Goal: Task Accomplishment & Management: Use online tool/utility

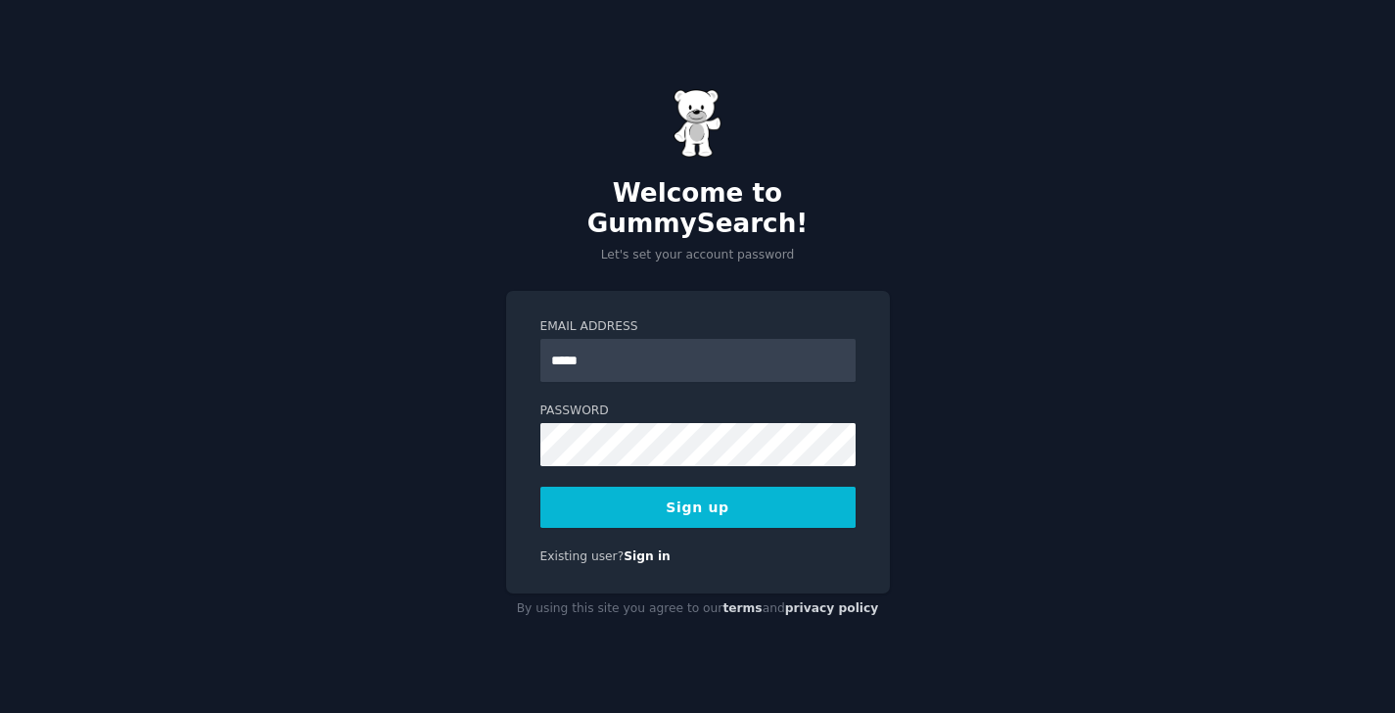
type input "**********"
click at [540, 487] on button "Sign up" at bounding box center [697, 507] width 315 height 41
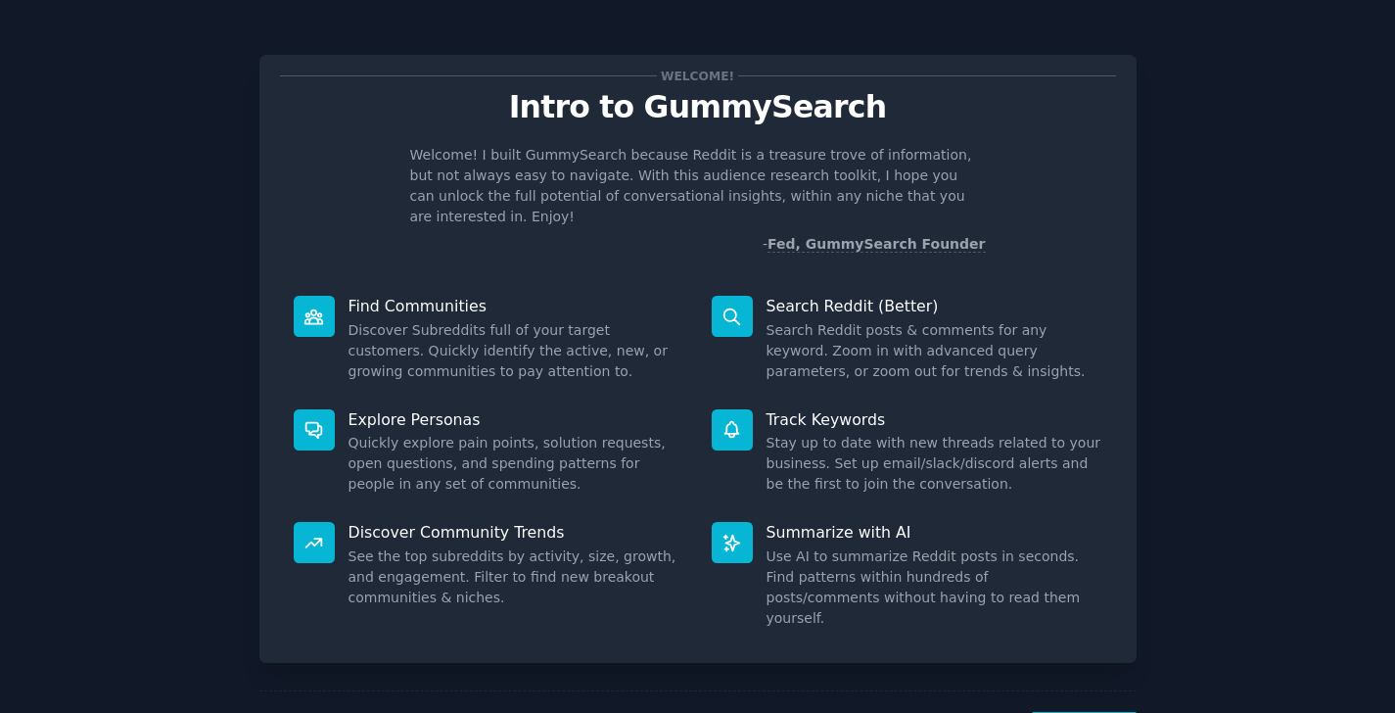
scroll to position [53, 0]
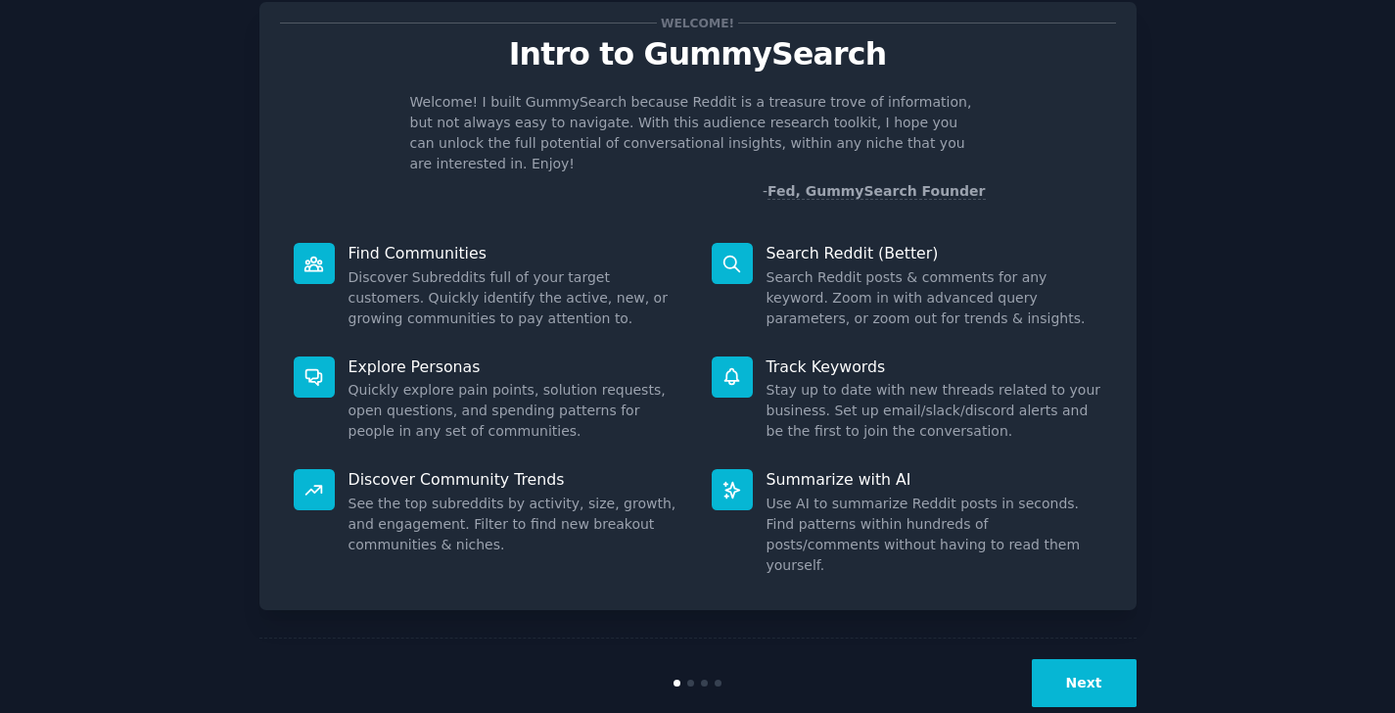
click at [1079, 677] on div "Next" at bounding box center [697, 682] width 877 height 90
click at [1078, 659] on button "Next" at bounding box center [1084, 683] width 105 height 48
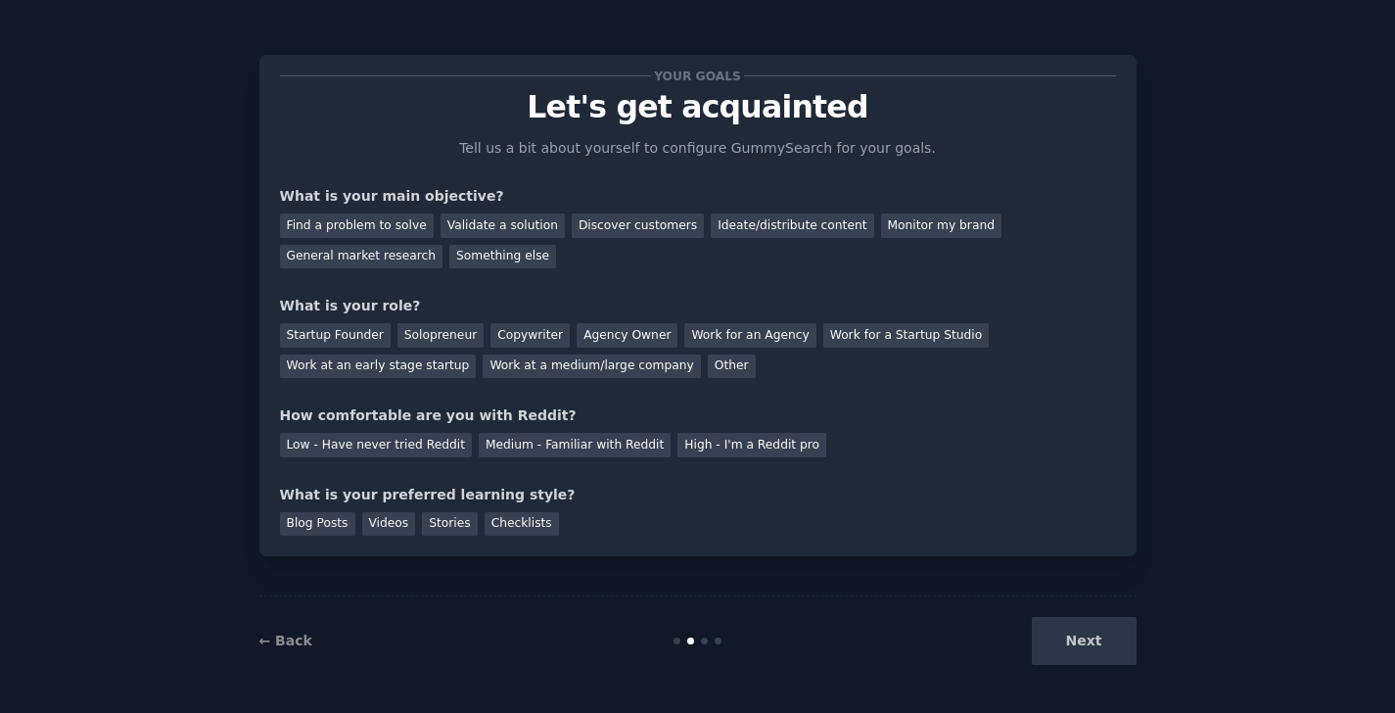
click at [1091, 653] on div "Next" at bounding box center [990, 641] width 293 height 48
click at [594, 440] on div "Medium - Familiar with Reddit" at bounding box center [575, 445] width 192 height 24
click at [429, 341] on div "Solopreneur" at bounding box center [441, 335] width 86 height 24
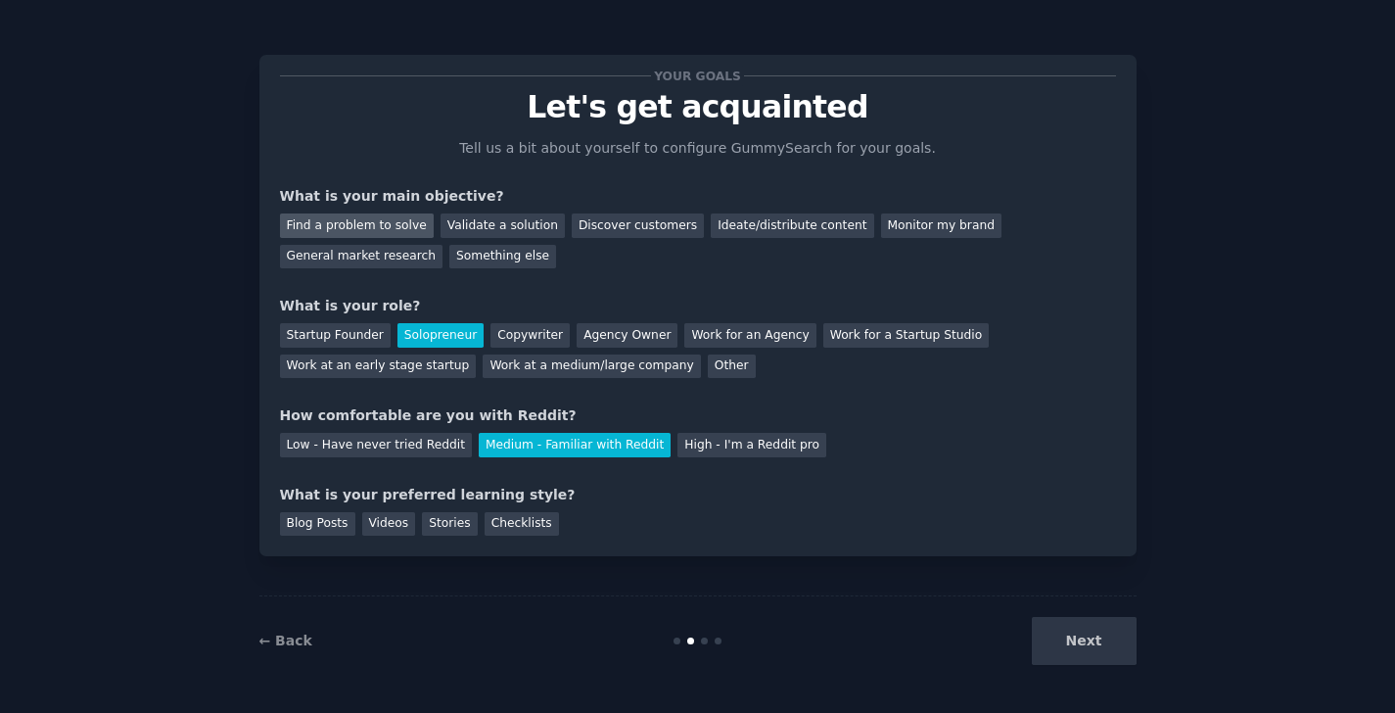
click at [384, 226] on div "Find a problem to solve" at bounding box center [357, 225] width 154 height 24
click at [487, 220] on div "Validate a solution" at bounding box center [503, 225] width 124 height 24
click at [751, 227] on div "Ideate/distribute content" at bounding box center [792, 225] width 163 height 24
click at [337, 528] on div "Blog Posts" at bounding box center [317, 524] width 75 height 24
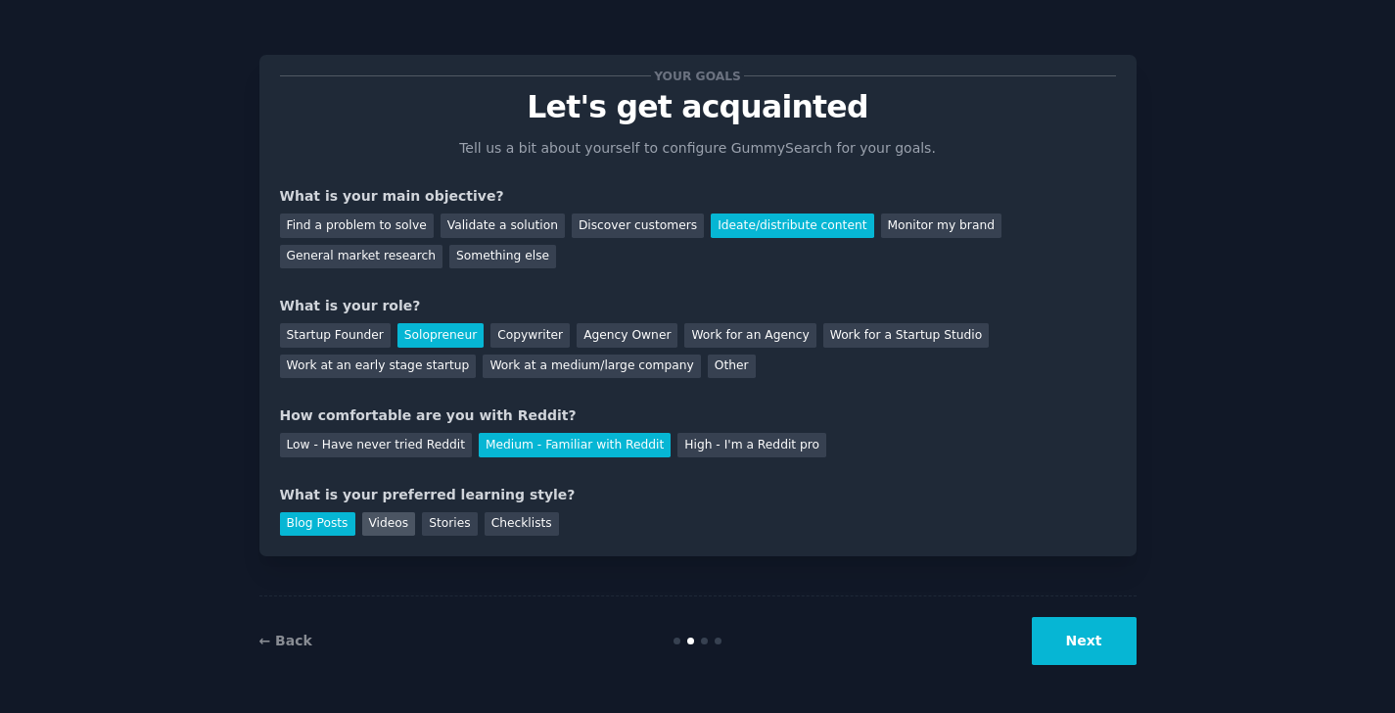
click at [391, 522] on div "Videos" at bounding box center [389, 524] width 54 height 24
click at [1116, 656] on button "Next" at bounding box center [1084, 641] width 105 height 48
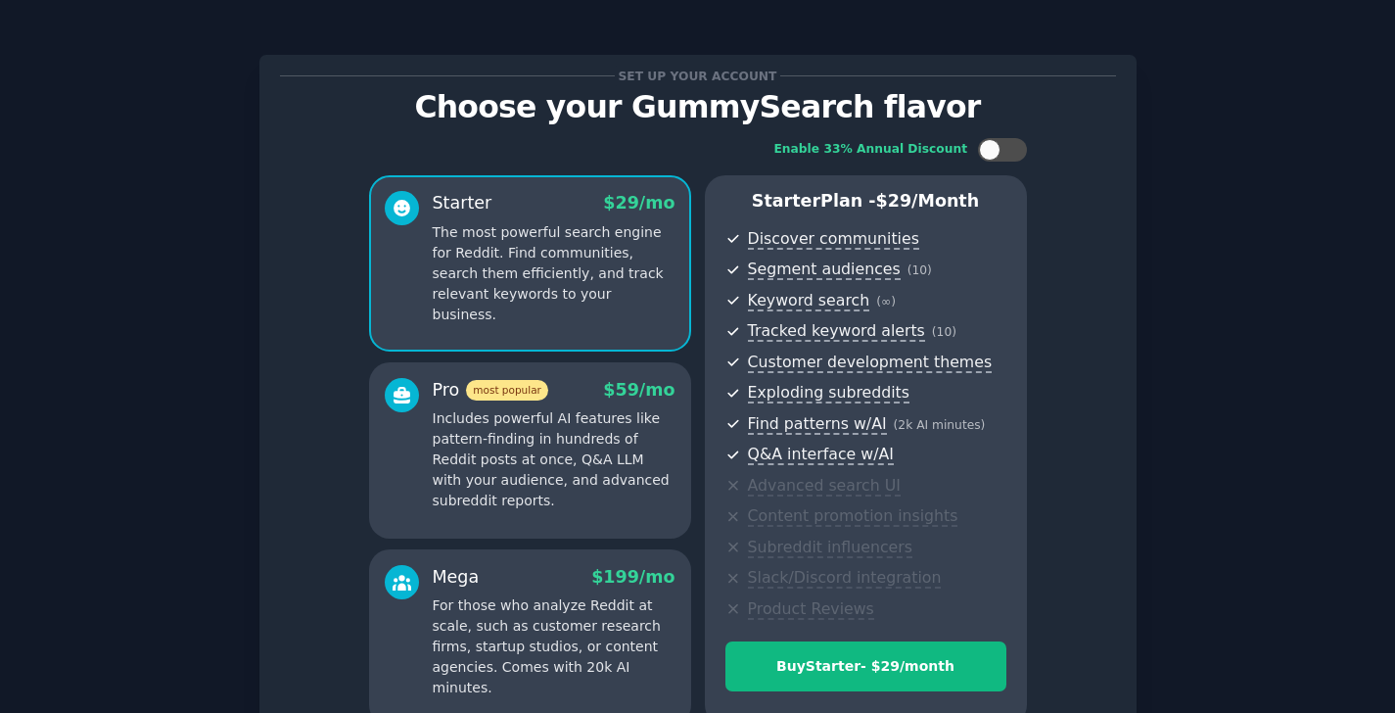
scroll to position [97, 0]
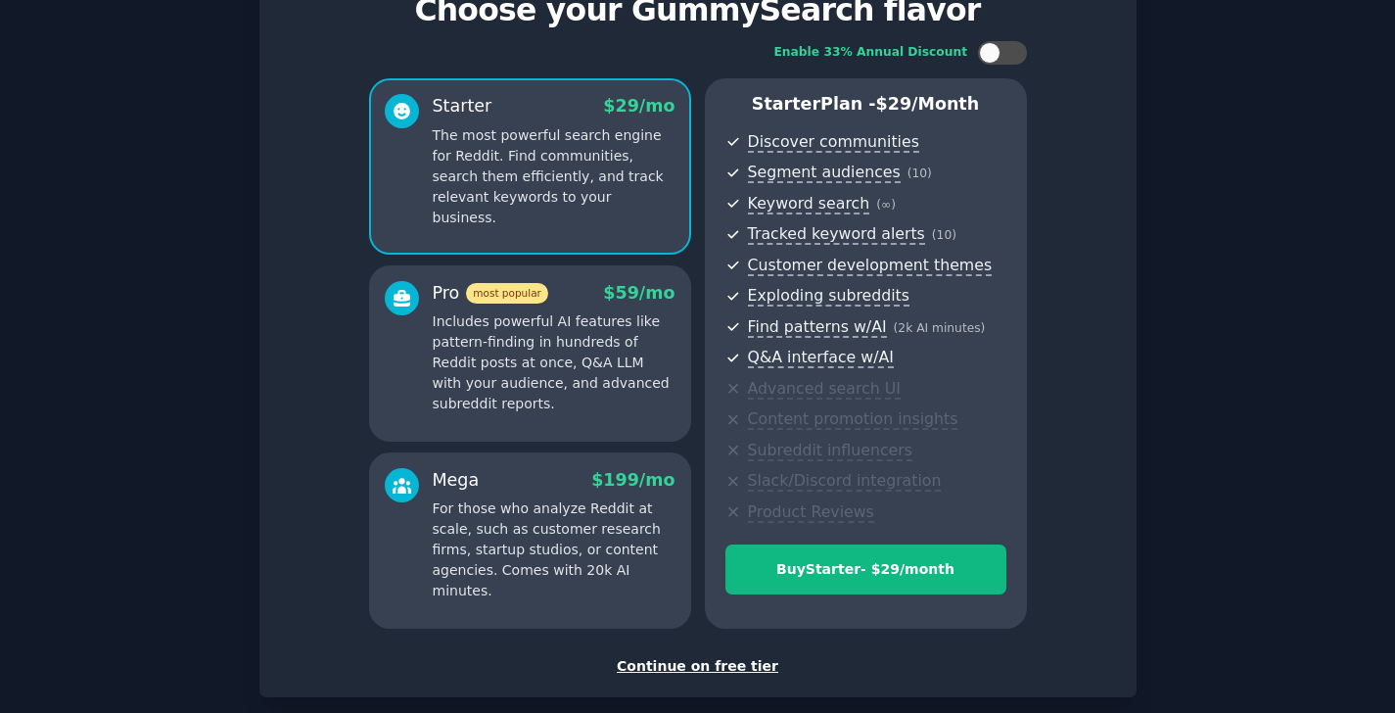
click at [667, 667] on div "Continue on free tier" at bounding box center [698, 666] width 836 height 21
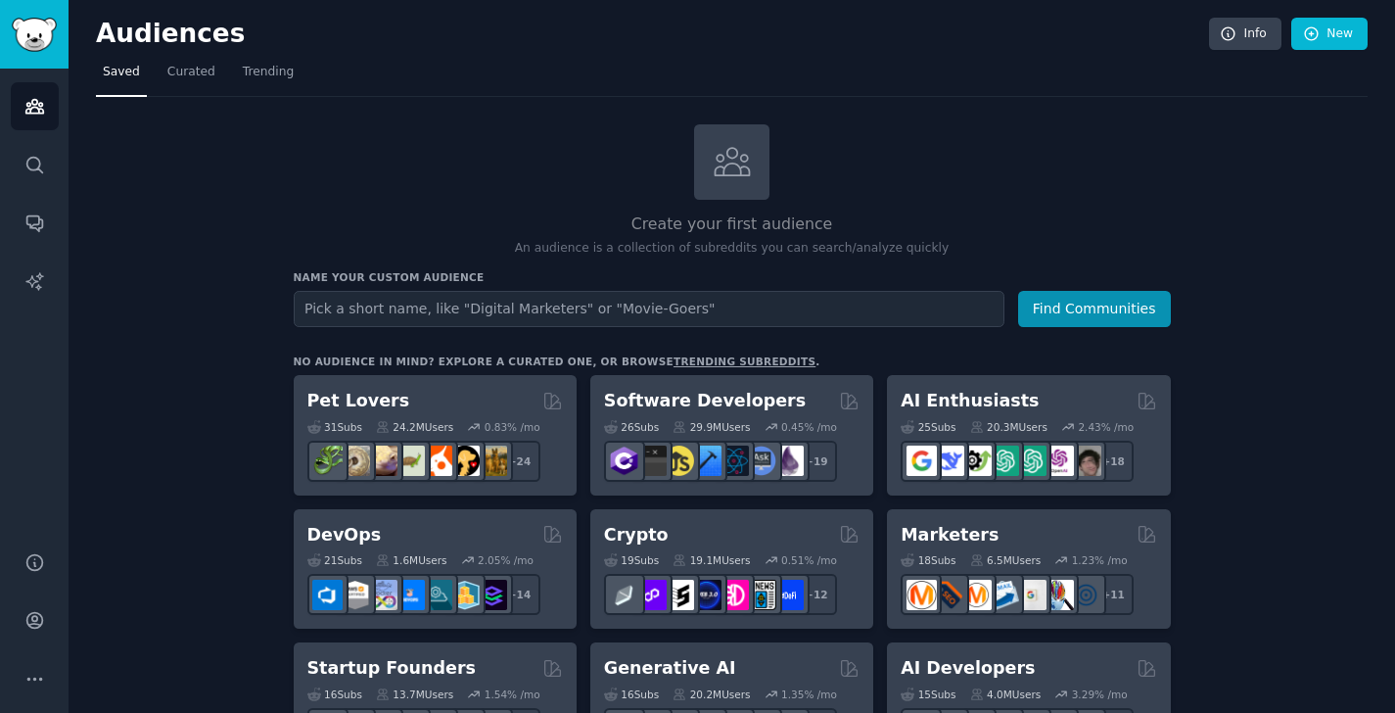
click at [0, 712] on nordpass-portal at bounding box center [0, 713] width 0 height 0
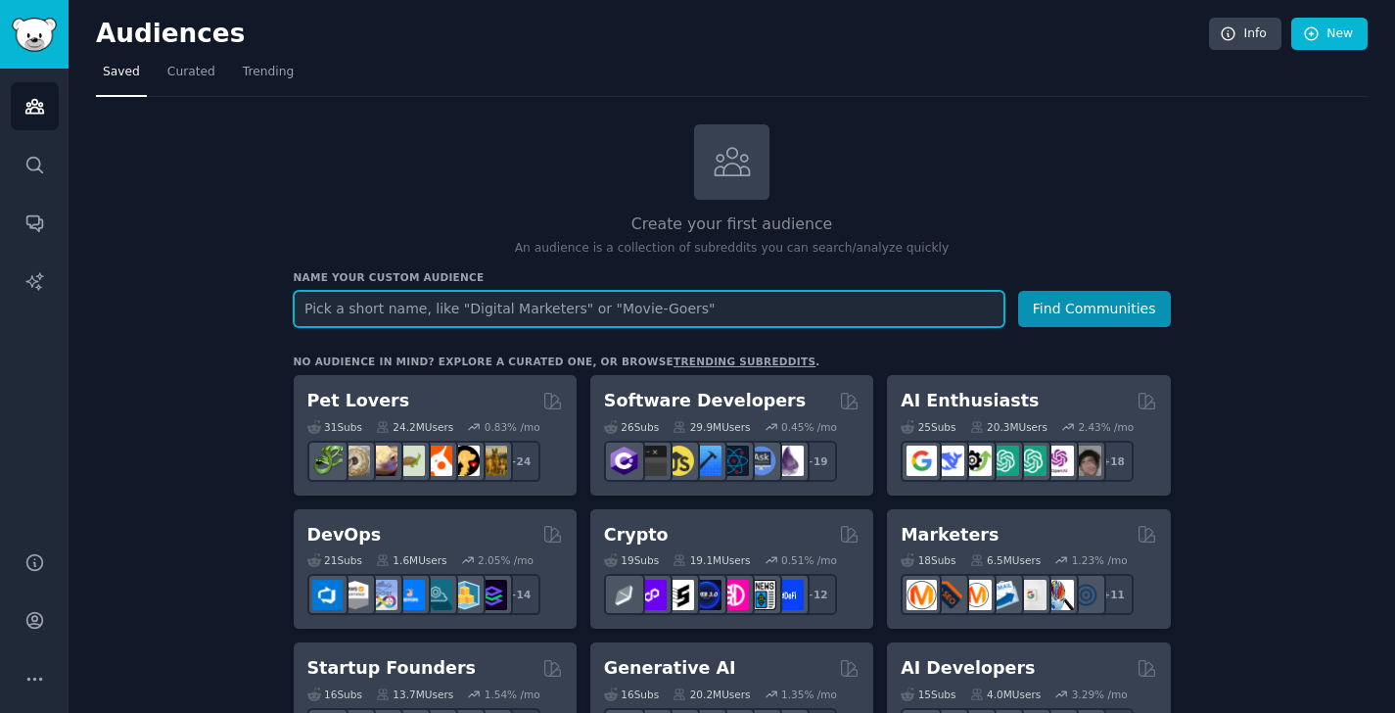
click at [452, 297] on input "text" at bounding box center [649, 309] width 711 height 36
type input "wintersports"
click at [1018, 291] on button "Find Communities" at bounding box center [1094, 309] width 153 height 36
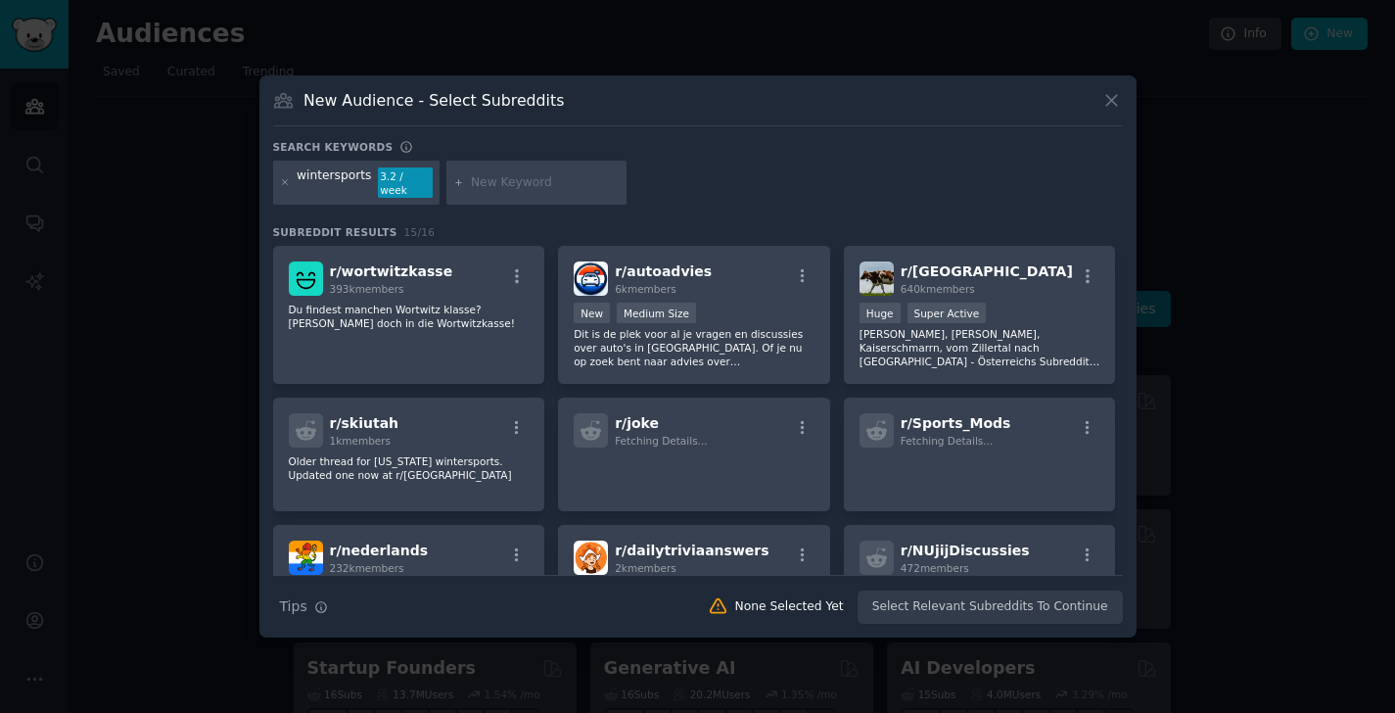
click at [499, 179] on input "text" at bounding box center [545, 183] width 149 height 18
type input "french alps"
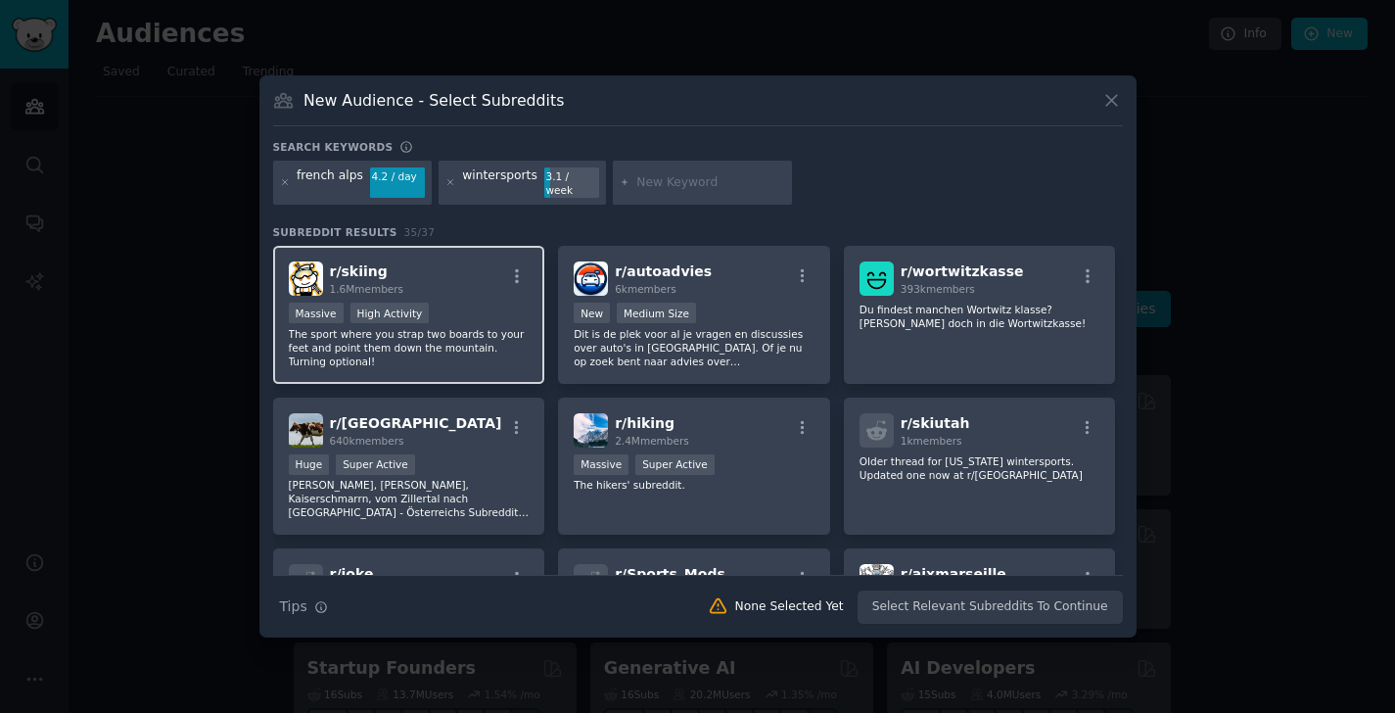
click at [459, 349] on p "The sport where you strap two boards to your feet and point them down the mount…" at bounding box center [409, 347] width 241 height 41
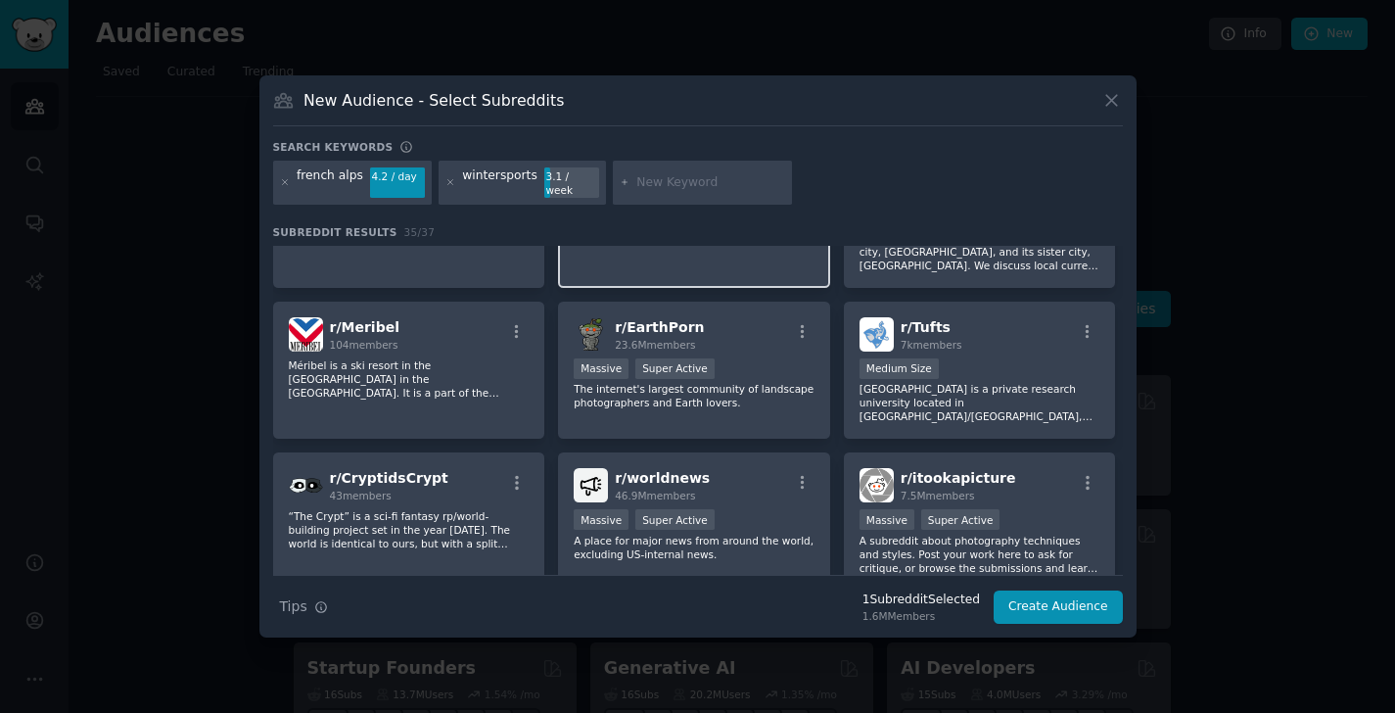
scroll to position [412, 0]
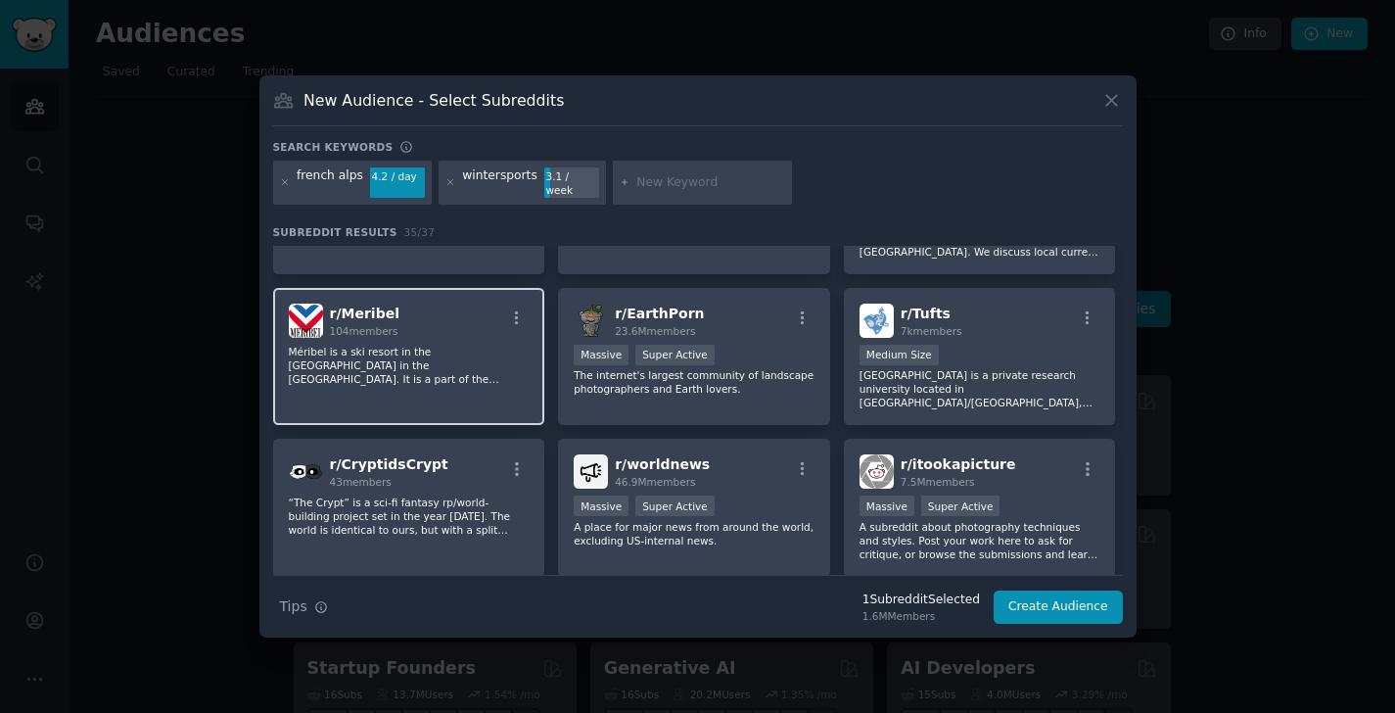
click at [402, 372] on p "Méribel is a ski resort in the Tarentaise Valley in the French Alps. It is a pa…" at bounding box center [409, 365] width 241 height 41
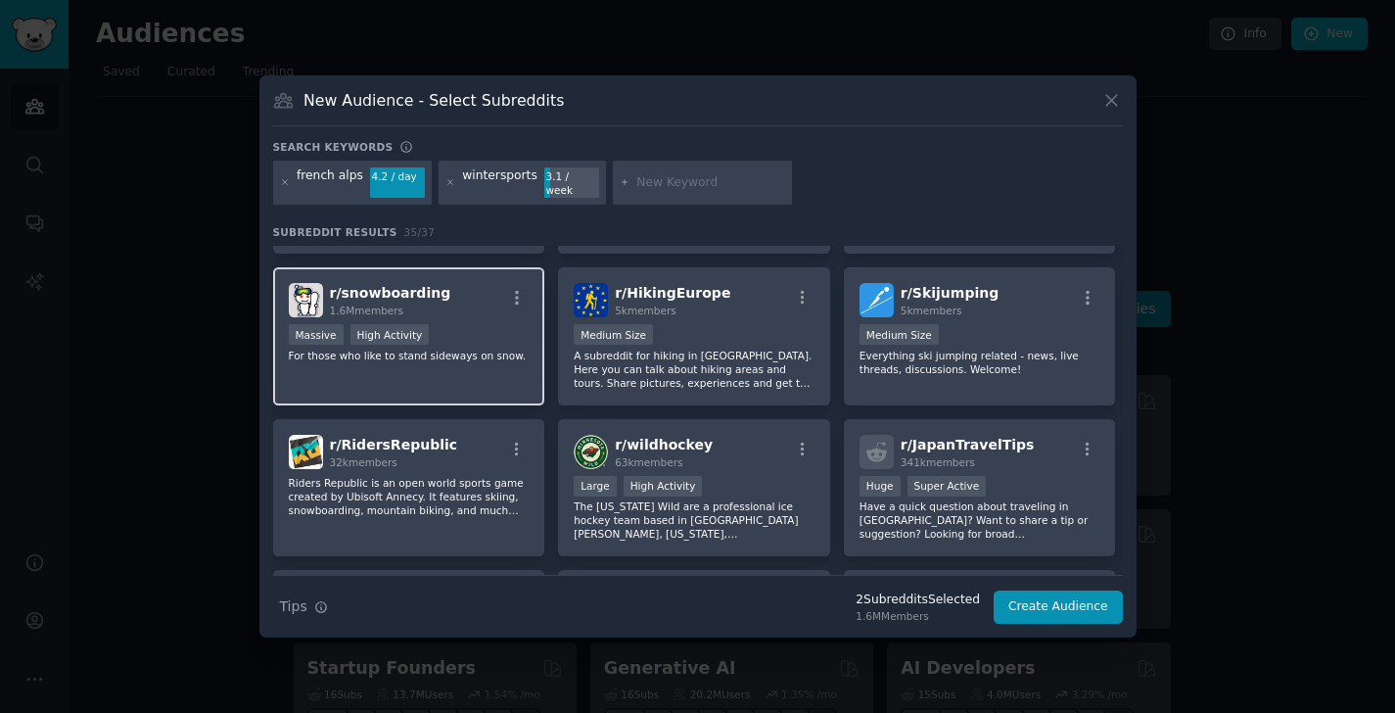
scroll to position [884, 0]
click at [473, 367] on div "r/ snowboarding 1.6M members Massive High Activity For those who like to stand …" at bounding box center [409, 338] width 272 height 138
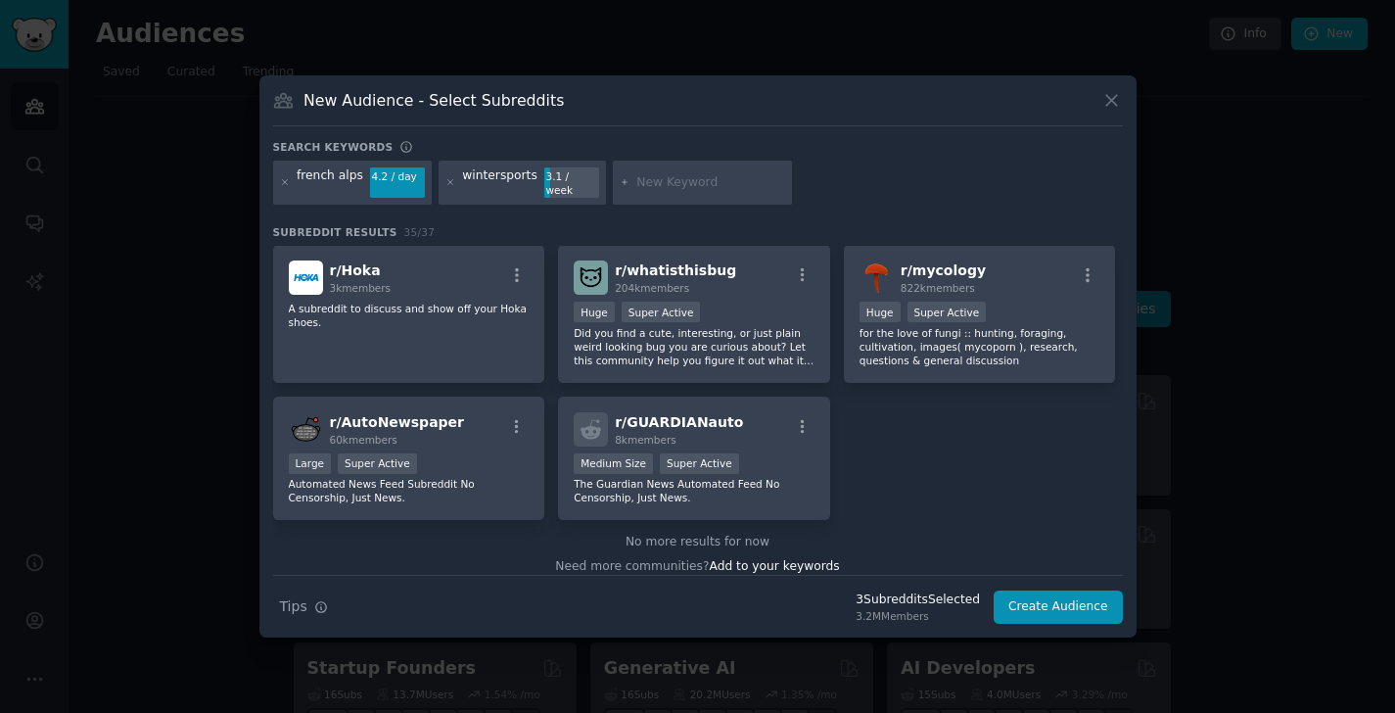
scroll to position [0, 0]
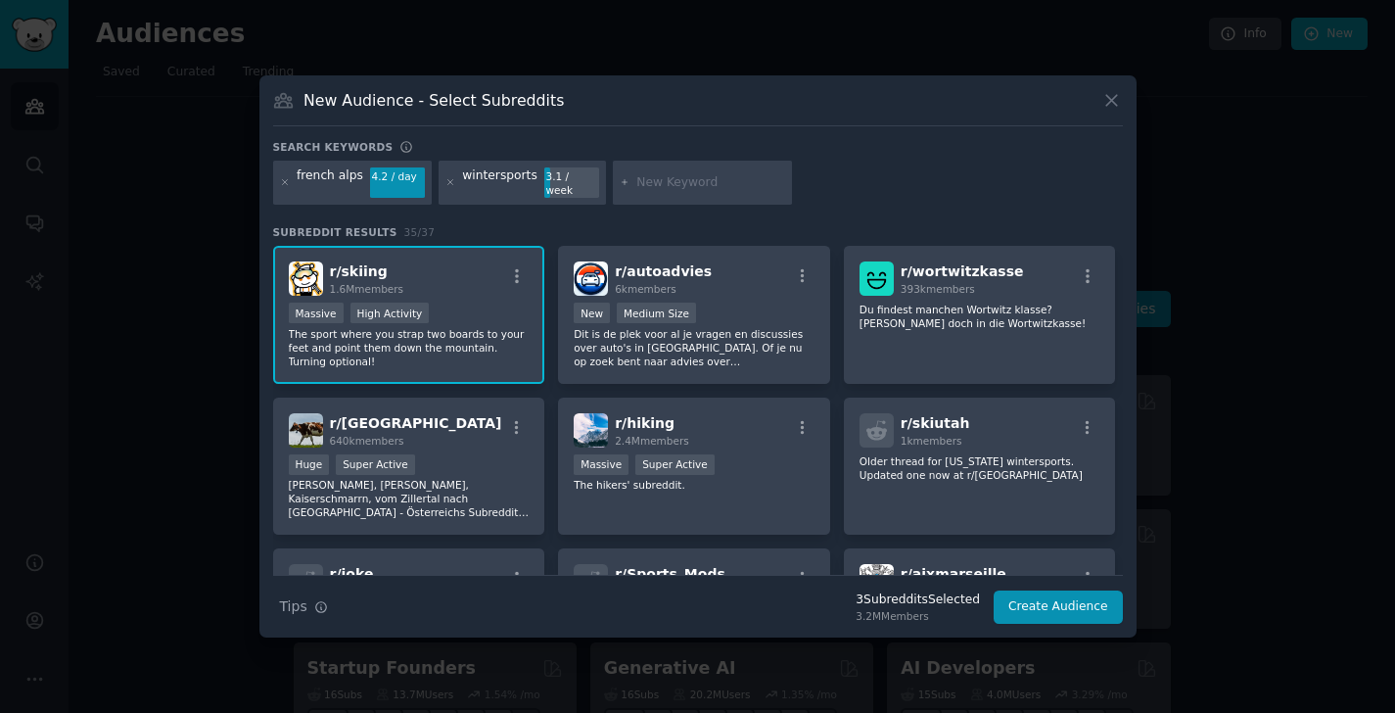
click at [656, 182] on input "text" at bounding box center [710, 183] width 149 height 18
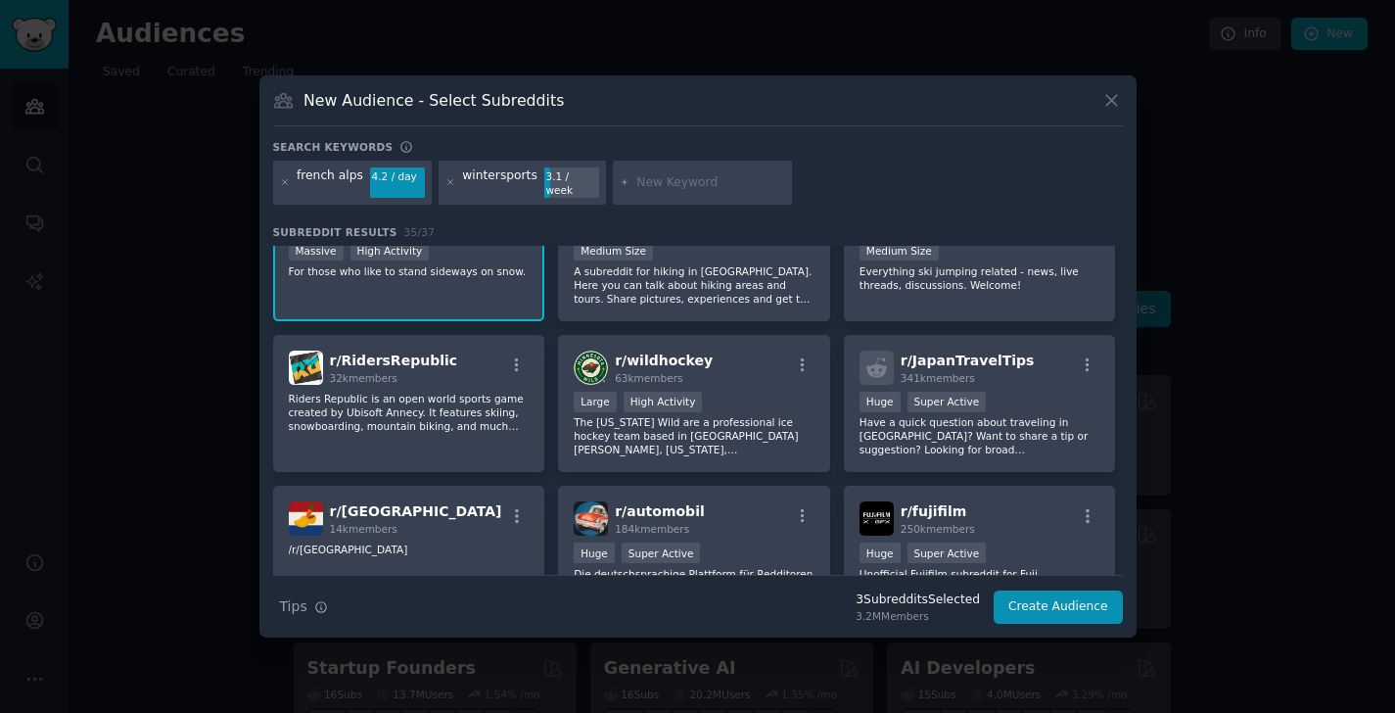
scroll to position [1243, 0]
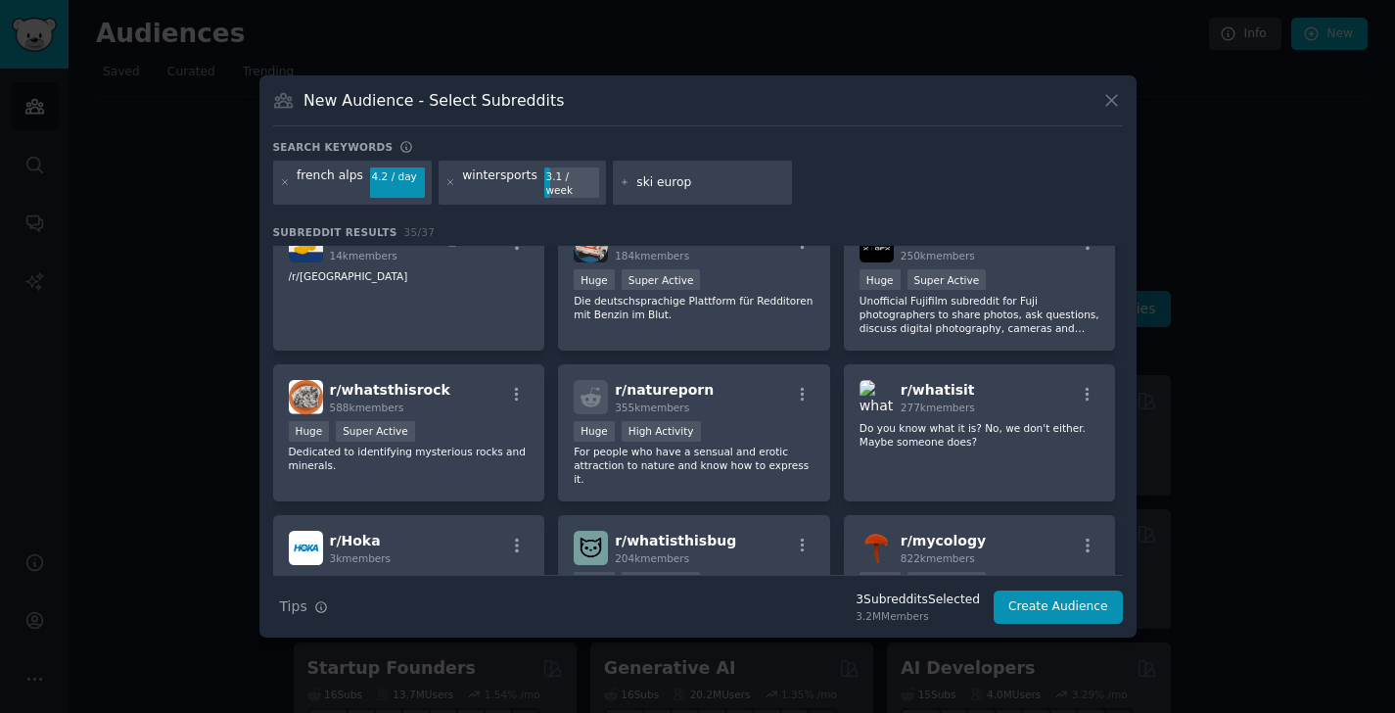
type input "ski europe"
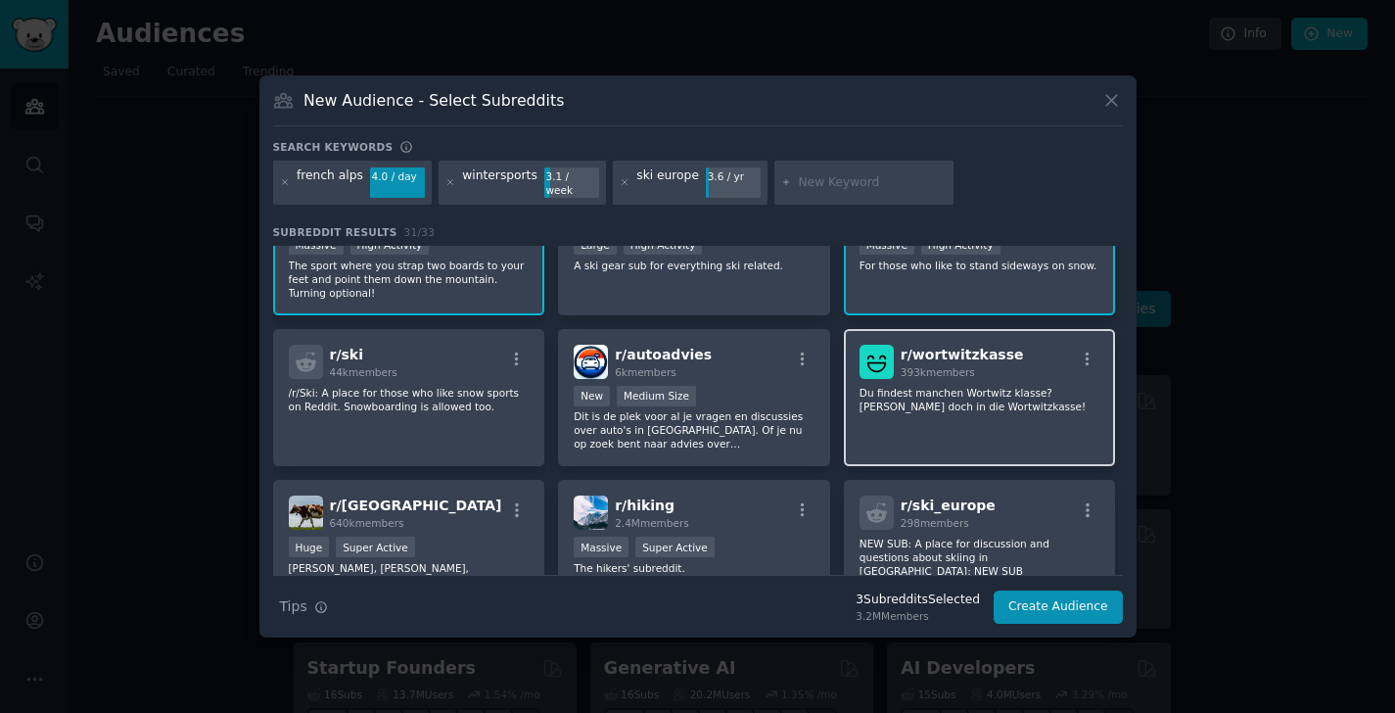
scroll to position [6, 0]
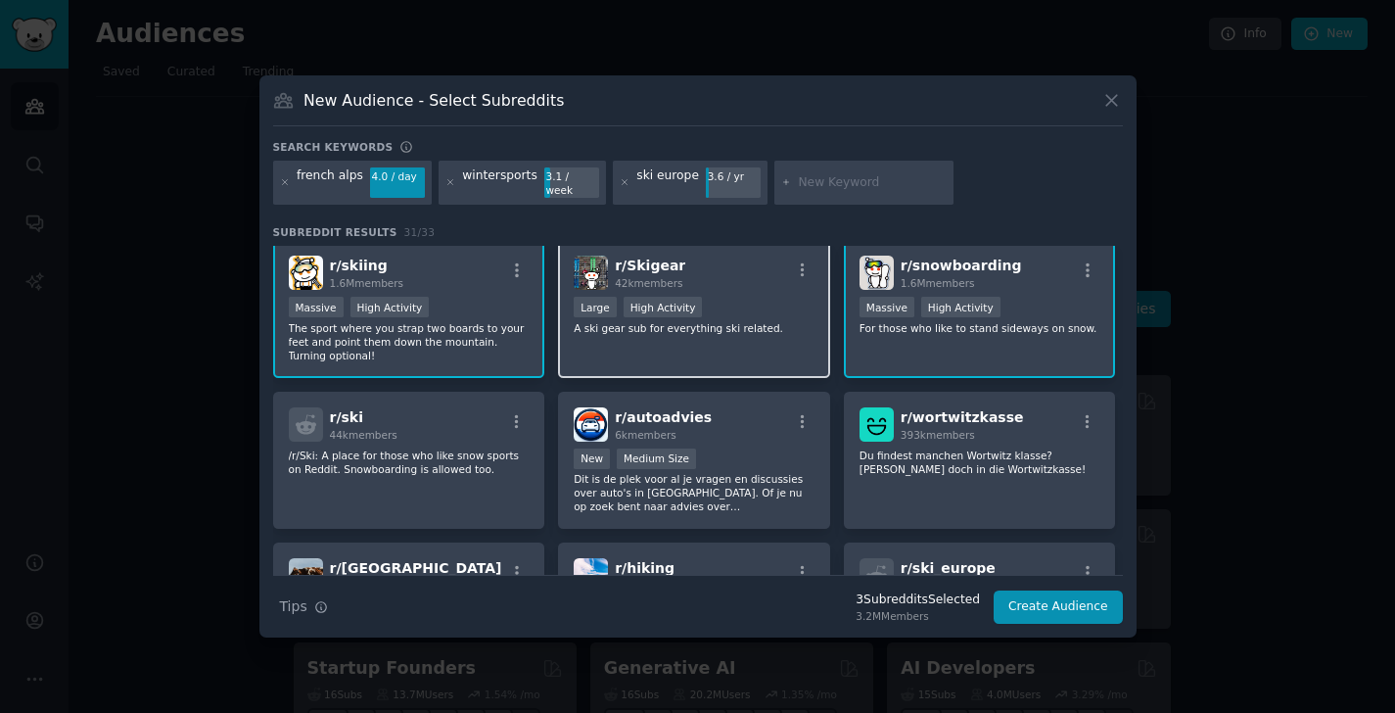
click at [740, 328] on div "r/ Skigear 42k members 10,000 - 100,000 members Large High Activity A ski gear …" at bounding box center [694, 309] width 272 height 138
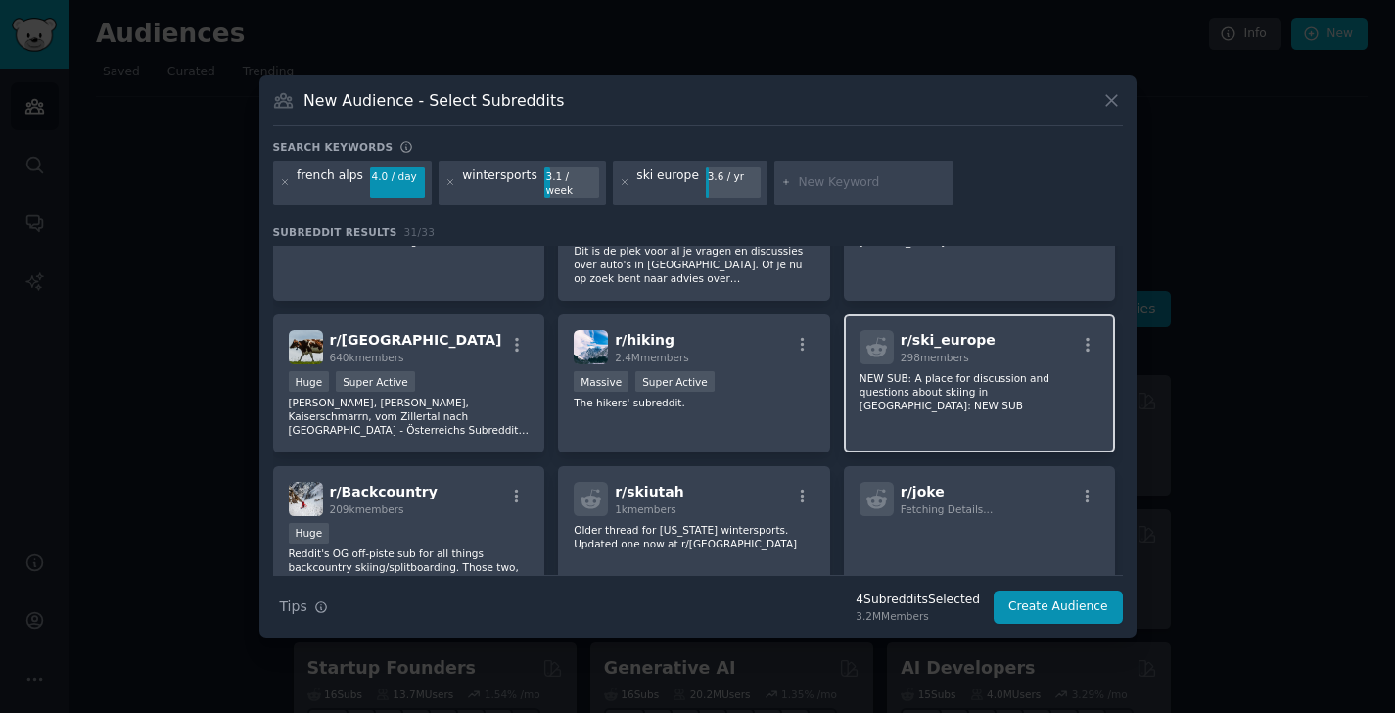
scroll to position [240, 0]
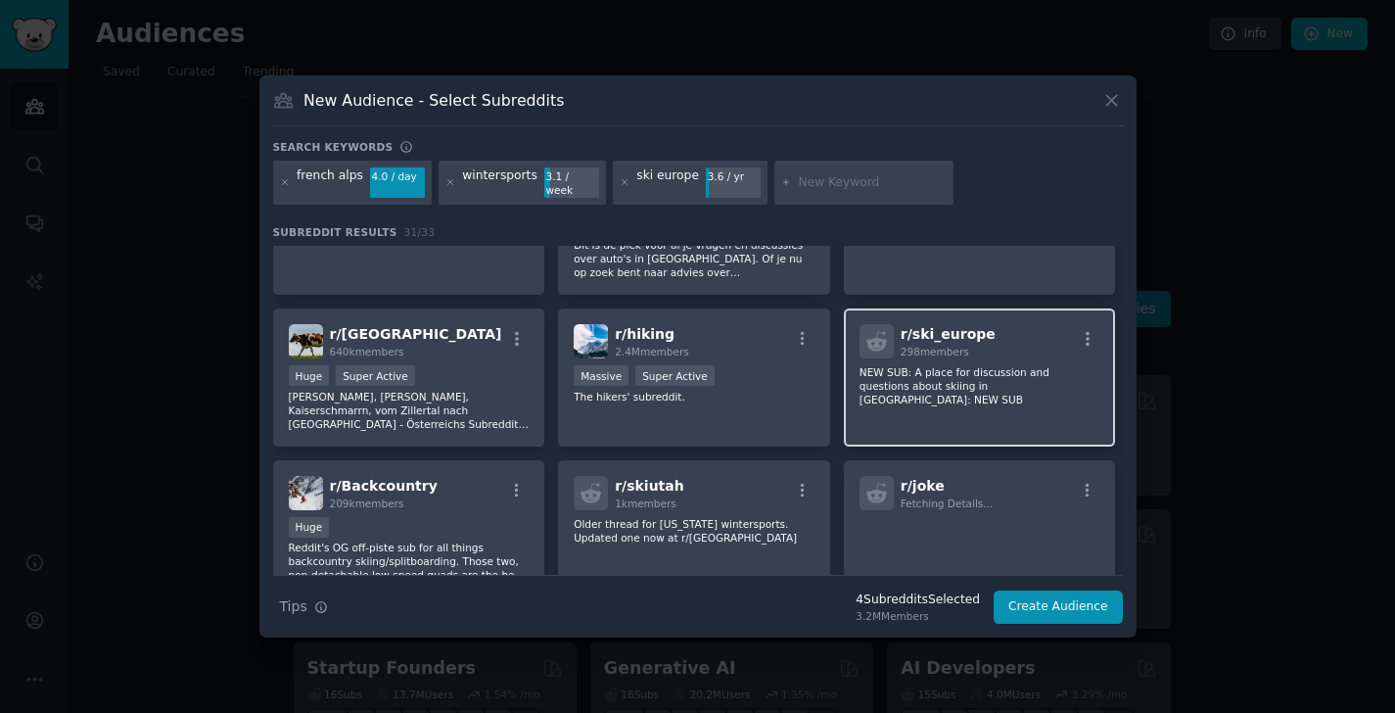
click at [905, 381] on p "NEW SUB: A place for discussion and questions about skiing in Europe: NEW SUB" at bounding box center [980, 385] width 241 height 41
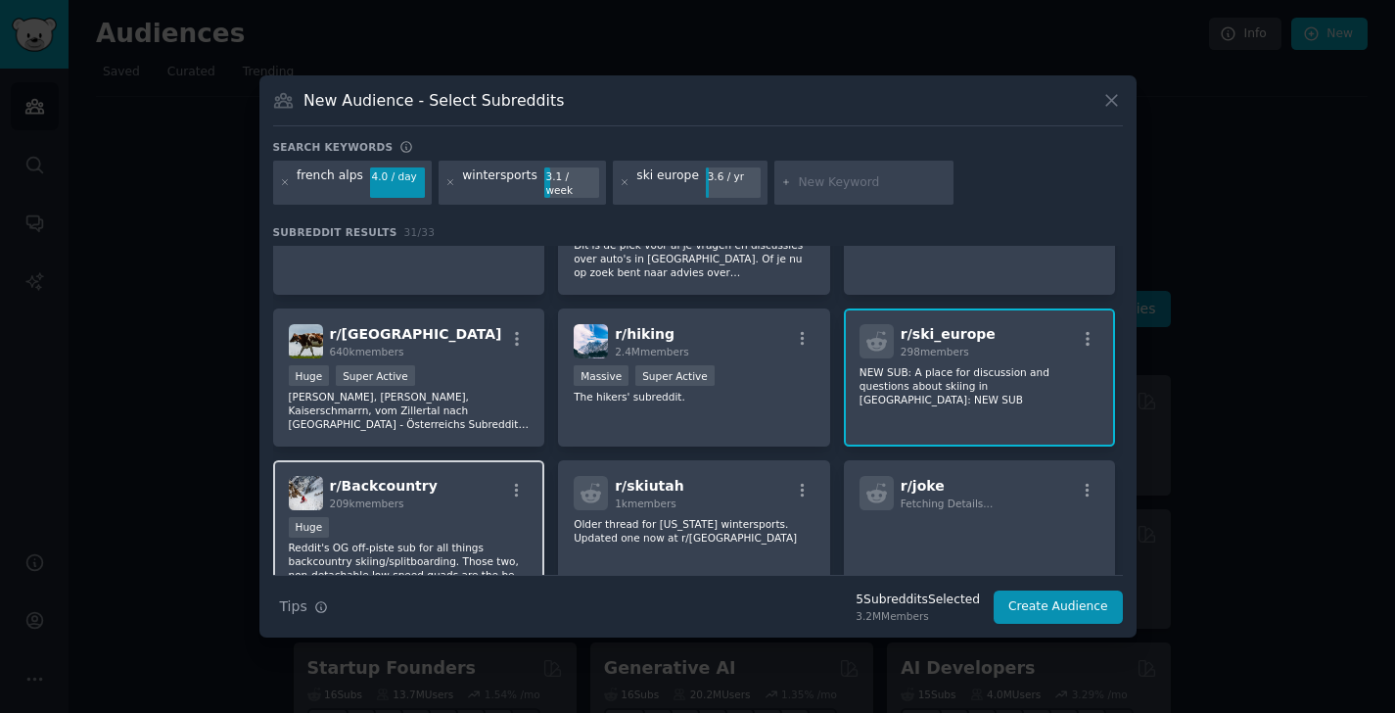
click at [405, 519] on div "Huge" at bounding box center [409, 529] width 241 height 24
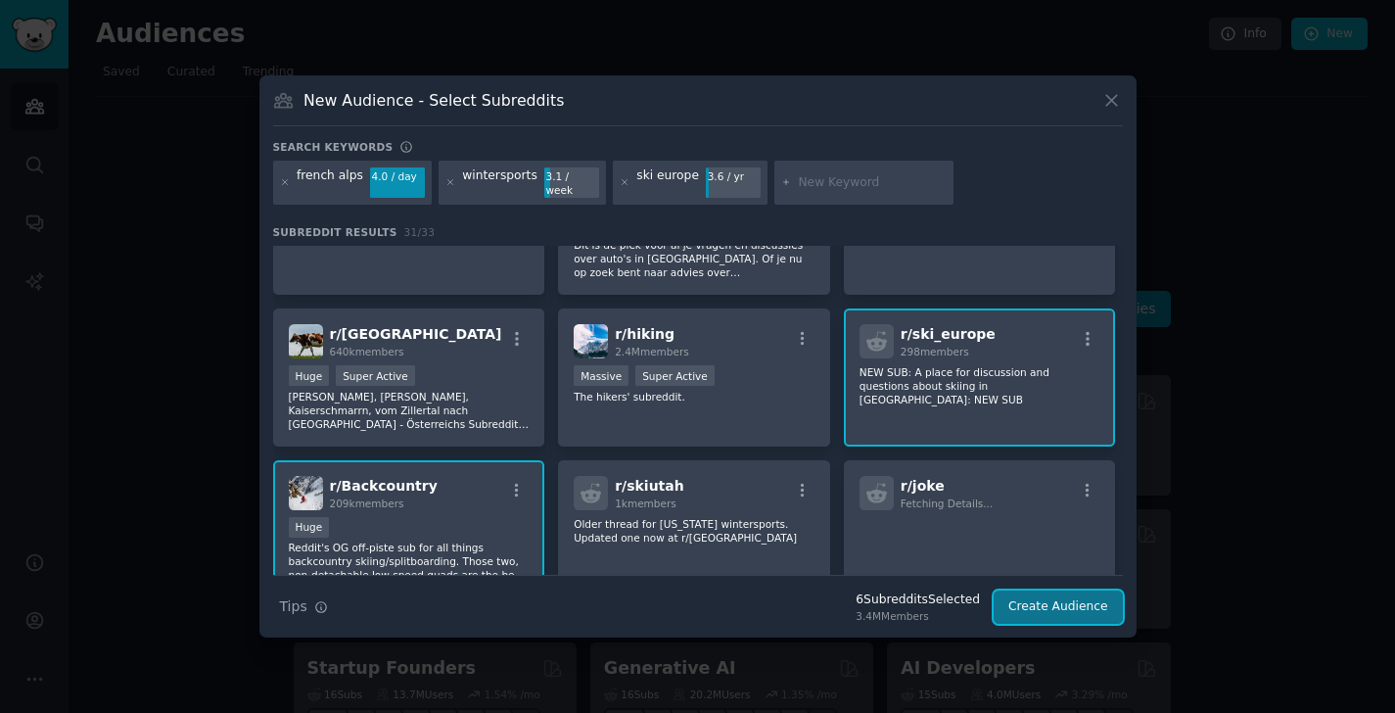
click at [1038, 598] on button "Create Audience" at bounding box center [1058, 606] width 129 height 33
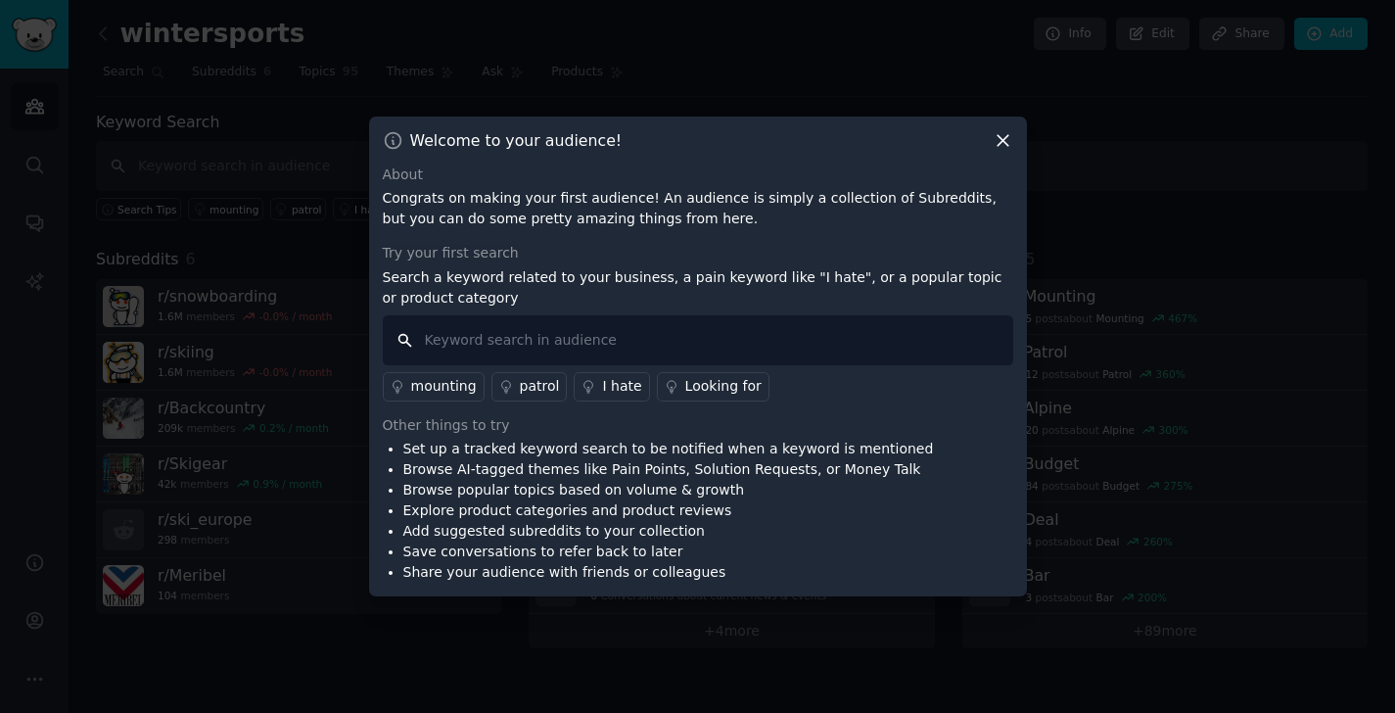
click at [560, 339] on input "text" at bounding box center [698, 340] width 631 height 50
type input "app"
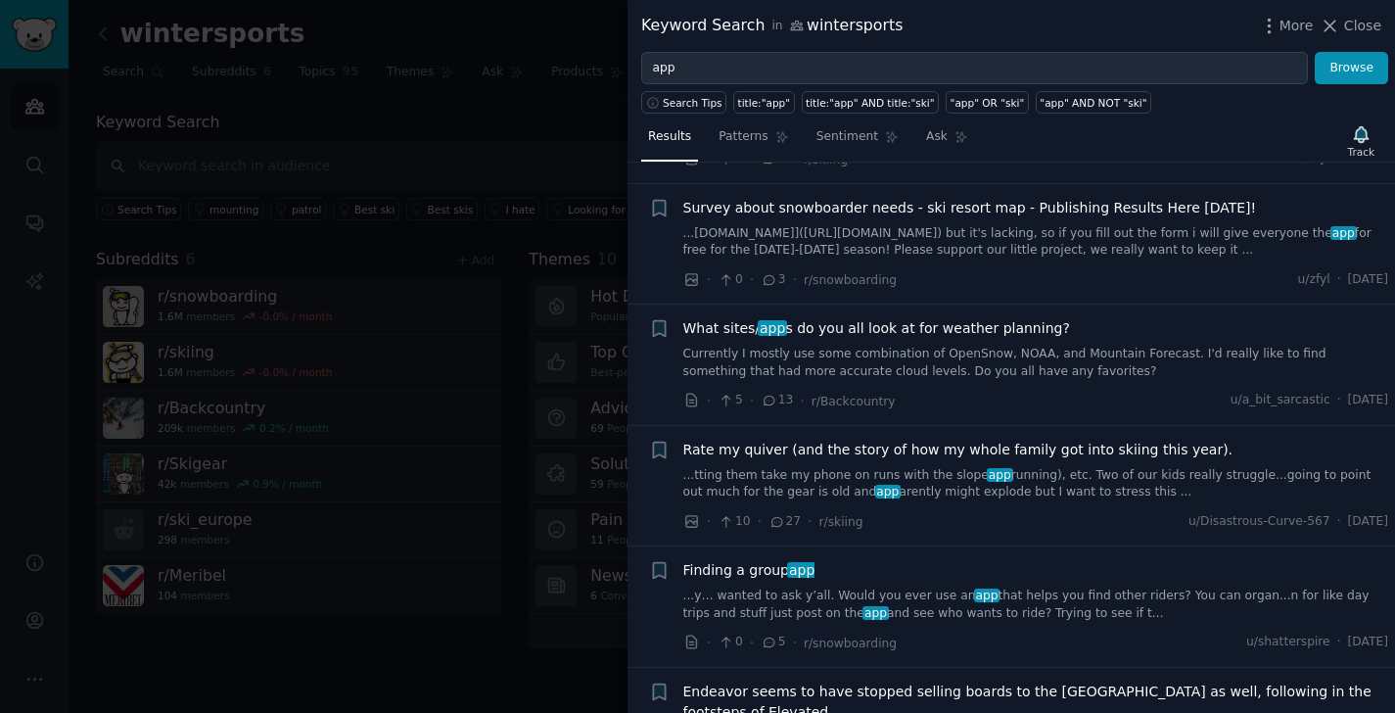
scroll to position [1993, 0]
